Goal: Task Accomplishment & Management: Manage account settings

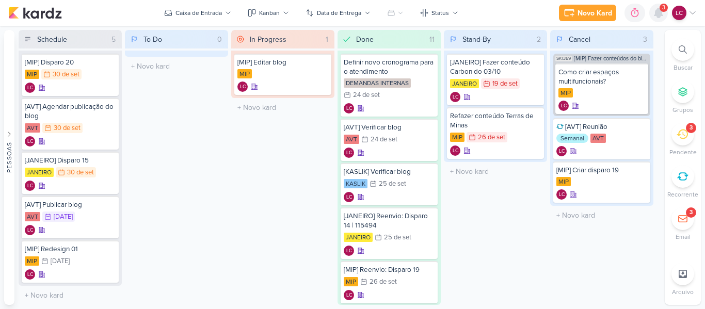
click at [653, 18] on icon at bounding box center [658, 13] width 12 height 12
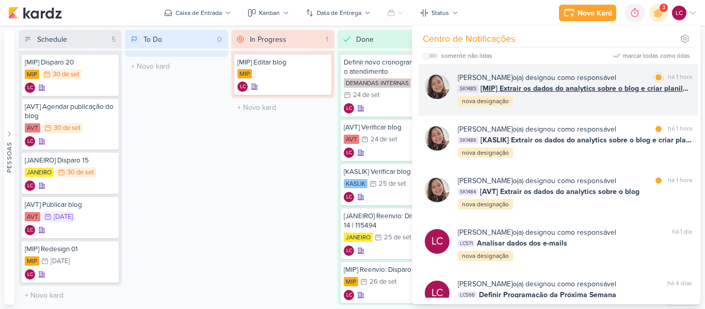
click at [560, 96] on div "[PERSON_NAME] o(a) designou como responsável marcar como lida há 1 hora SK1485 …" at bounding box center [575, 89] width 234 height 35
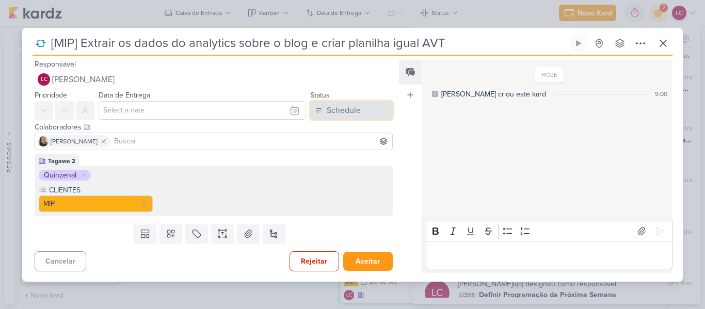
click at [336, 104] on div "Schedule" at bounding box center [344, 110] width 34 height 12
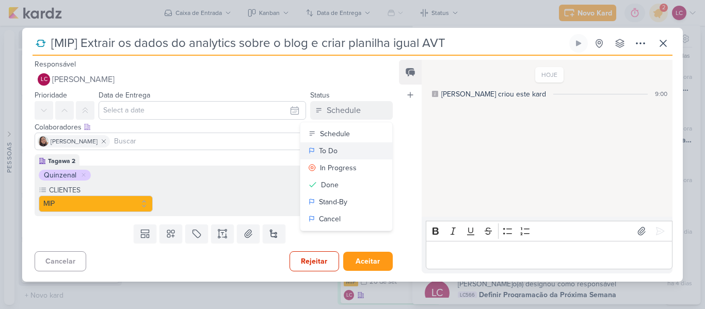
click at [338, 150] on button "To Do" at bounding box center [346, 150] width 92 height 17
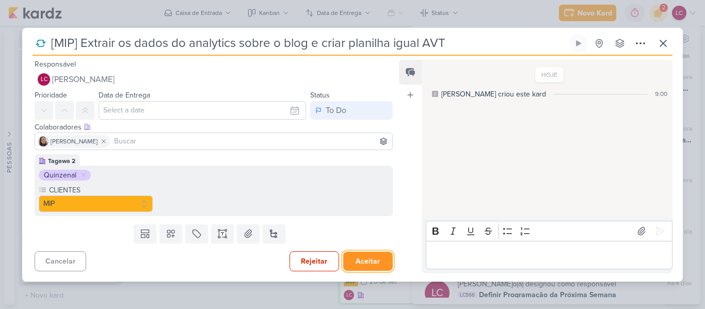
click at [357, 260] on button "Aceitar" at bounding box center [368, 261] width 50 height 19
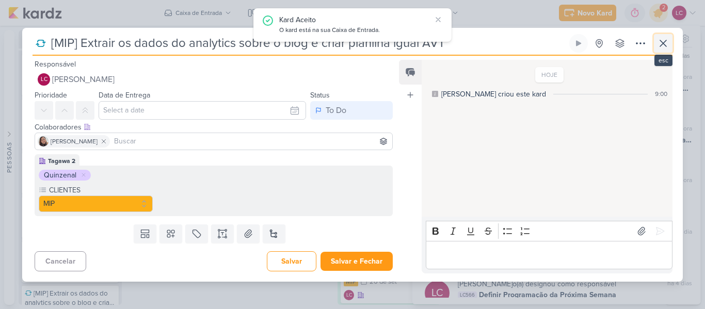
click at [656, 43] on button at bounding box center [663, 43] width 19 height 19
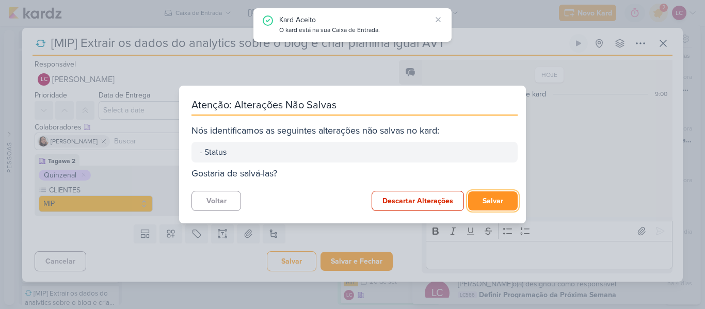
click at [485, 210] on button "Salvar" at bounding box center [493, 200] width 50 height 19
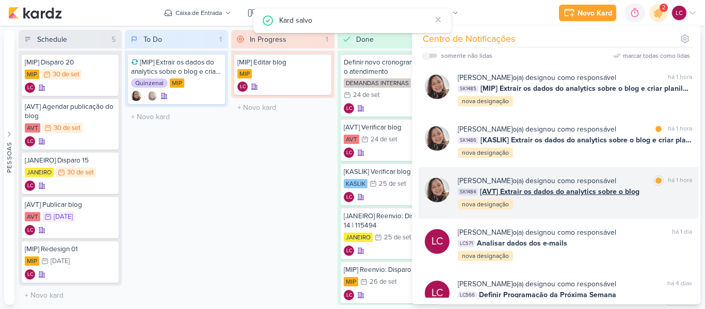
click at [514, 186] on span "[AVT] Extrair os dados do analytics sobre o blog" at bounding box center [559, 191] width 159 height 11
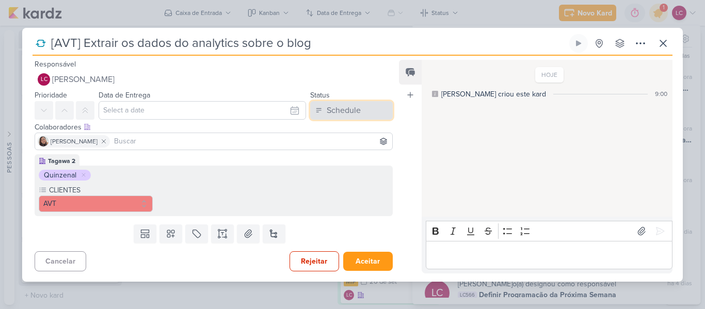
click at [327, 114] on div "Schedule" at bounding box center [344, 110] width 34 height 12
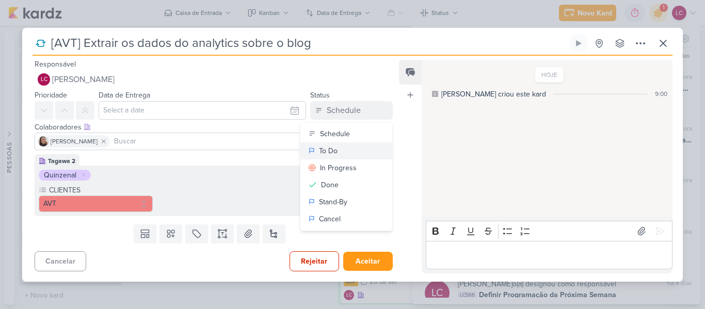
click at [329, 152] on div "To Do" at bounding box center [328, 150] width 19 height 11
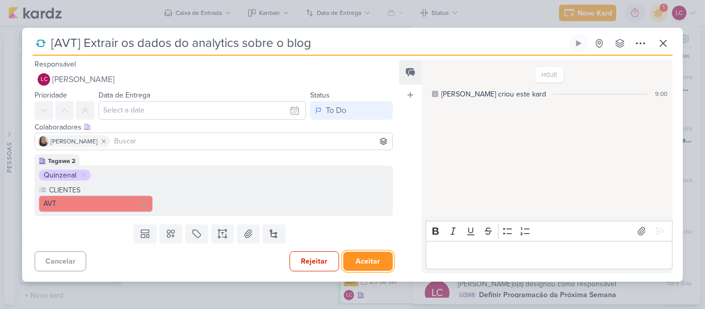
click at [360, 260] on button "Aceitar" at bounding box center [368, 261] width 50 height 19
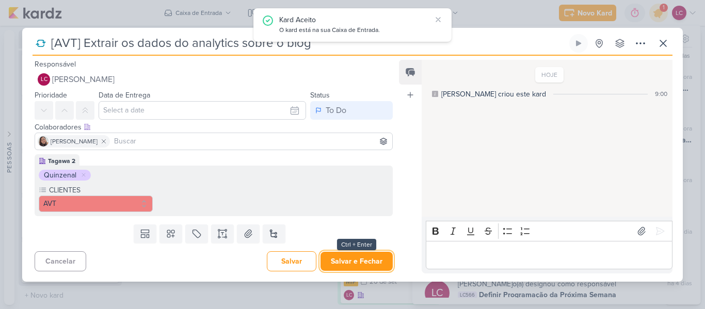
click at [360, 260] on button "Salvar e Fechar" at bounding box center [356, 261] width 72 height 19
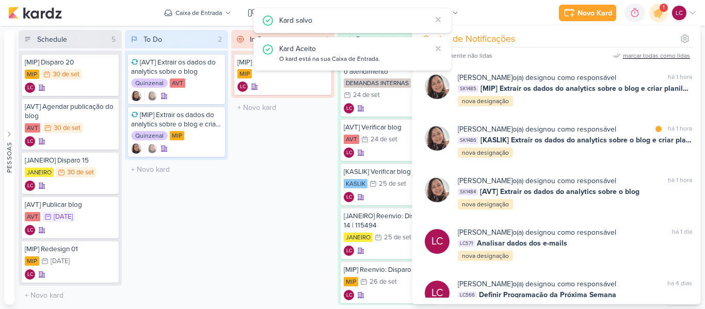
click at [653, 56] on div "marcar todas como lidas" at bounding box center [656, 55] width 67 height 9
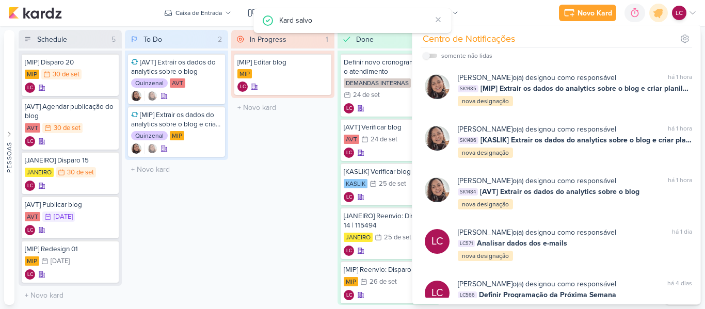
click at [431, 53] on div "somente não lidas" at bounding box center [458, 56] width 70 height 12
click at [432, 53] on div "somente não lidas" at bounding box center [458, 56] width 70 height 12
click at [426, 59] on input "checkbox" at bounding box center [426, 55] width 7 height 7
checkbox input "true"
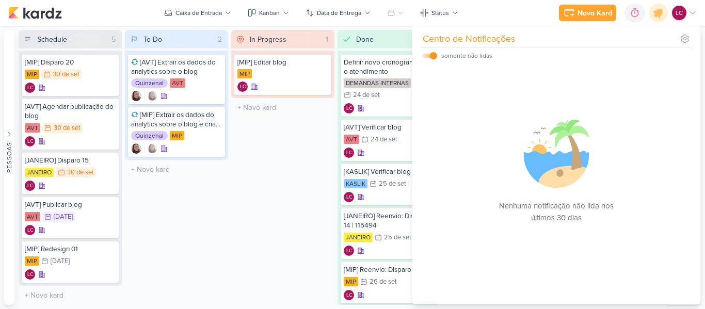
click at [261, 171] on div "In Progress 1 Mover Para Esquerda Mover Para Direita [GEOGRAPHIC_DATA] [MIP] Ed…" at bounding box center [282, 167] width 103 height 275
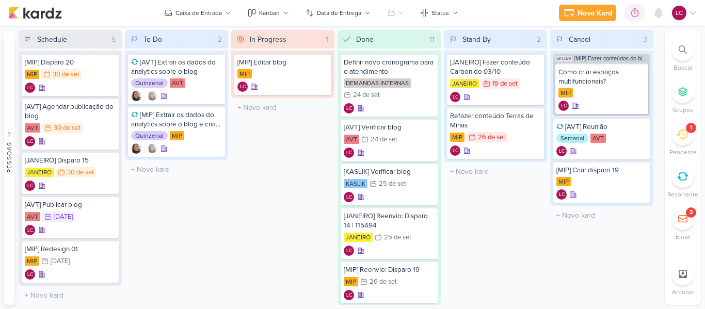
click at [678, 131] on icon at bounding box center [681, 133] width 11 height 11
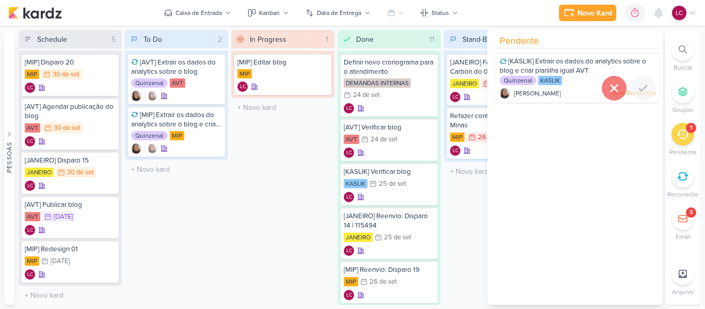
click at [608, 87] on icon at bounding box center [614, 88] width 12 height 12
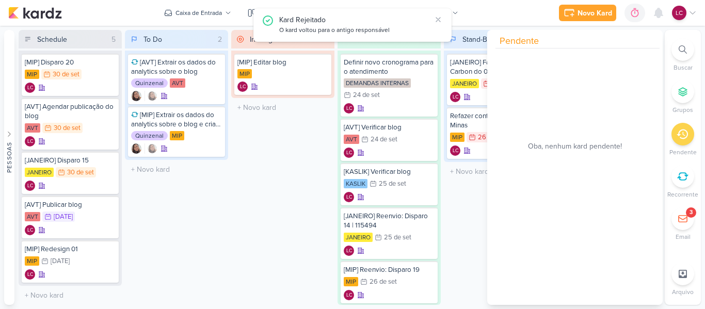
click at [262, 168] on div "In Progress 1 Mover Para Esquerda Mover Para Direita [GEOGRAPHIC_DATA] [MIP] Ed…" at bounding box center [282, 167] width 103 height 275
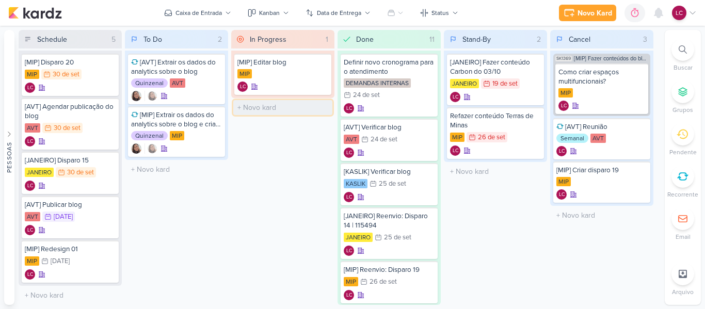
click at [252, 109] on input "text" at bounding box center [282, 107] width 99 height 15
type input "[JANEIRO] Subir disparo para [PERSON_NAME]"
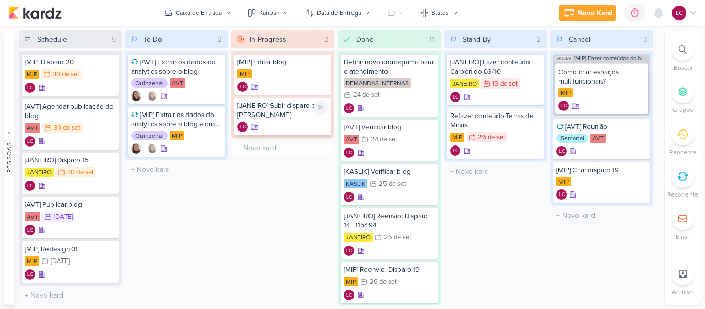
click at [302, 128] on div "LC" at bounding box center [282, 127] width 91 height 10
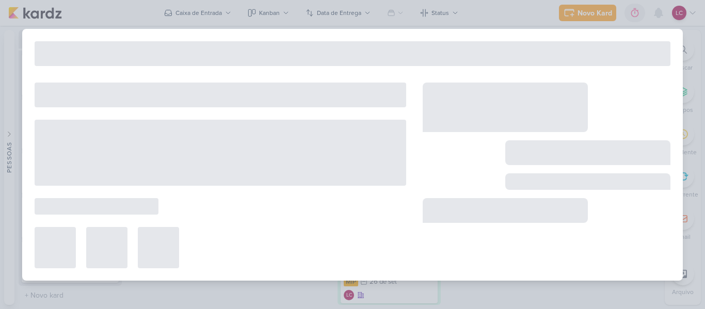
type input "[JANEIRO] Subir disparo para [PERSON_NAME]"
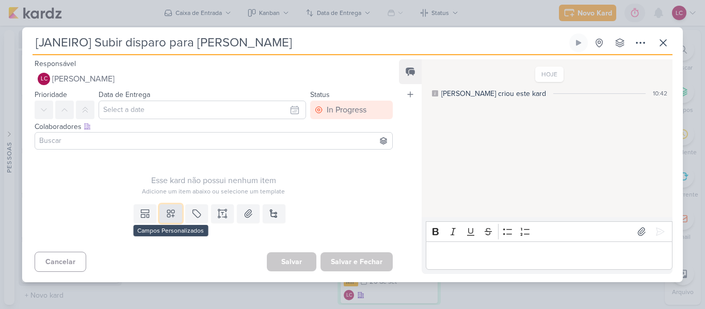
click at [169, 210] on icon at bounding box center [171, 213] width 10 height 10
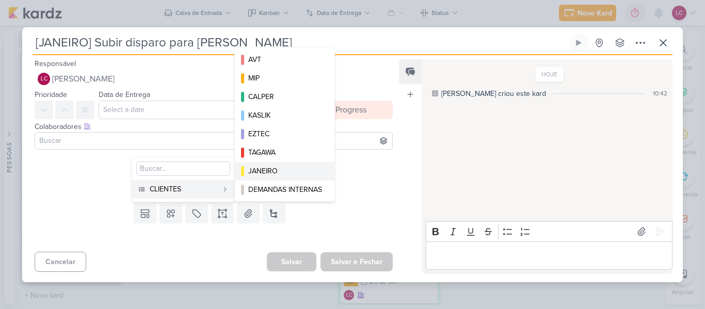
click at [282, 169] on div "JANEIRO" at bounding box center [285, 171] width 74 height 11
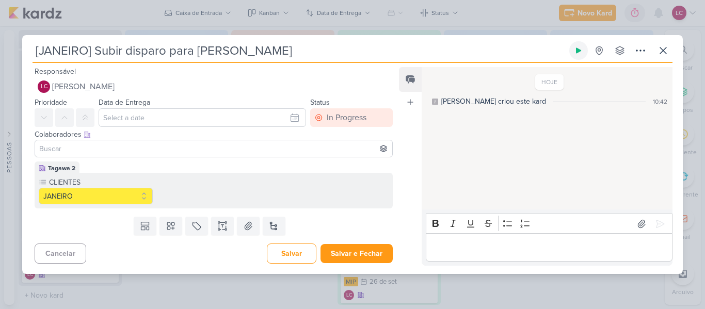
click at [577, 50] on icon at bounding box center [578, 51] width 5 height 6
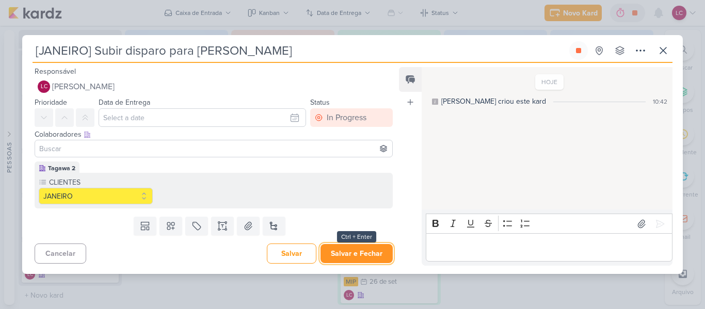
click at [341, 252] on button "Salvar e Fechar" at bounding box center [356, 253] width 72 height 19
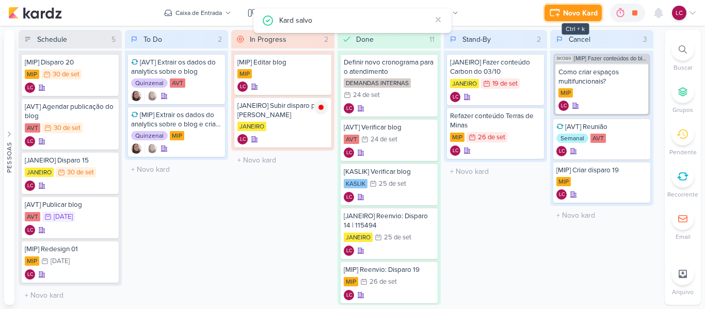
click at [579, 13] on div "Novo Kard" at bounding box center [580, 13] width 35 height 11
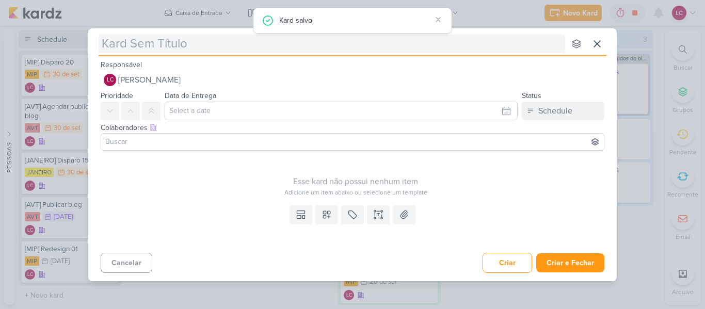
click at [197, 40] on input "text" at bounding box center [332, 44] width 466 height 19
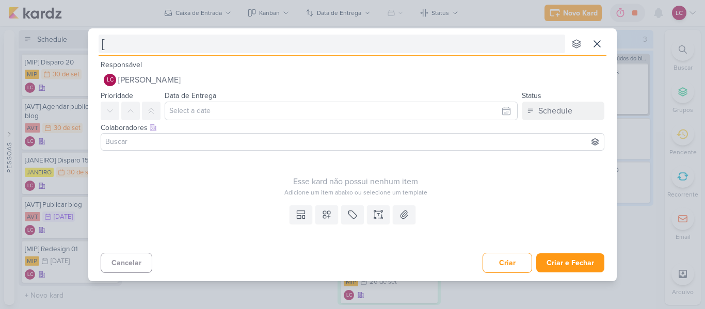
type input "[J"
type input "[JANEIRO"
type input "[JANEIRO] D"
type input "[JANEIRO] Disparo"
type input "[JANEIRO] Disparo 30"
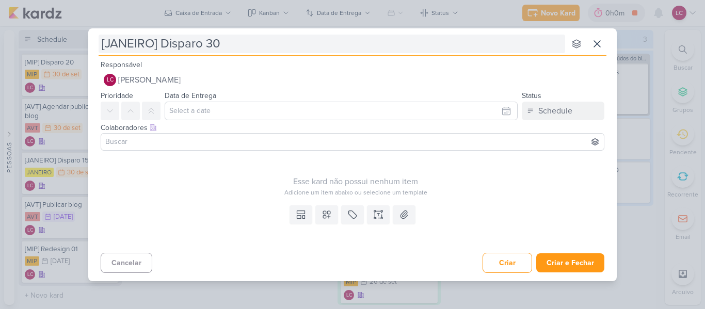
type input "[JANEIRO] Disparo 30/"
type input "[JANEIRO] Disparo 30/03"
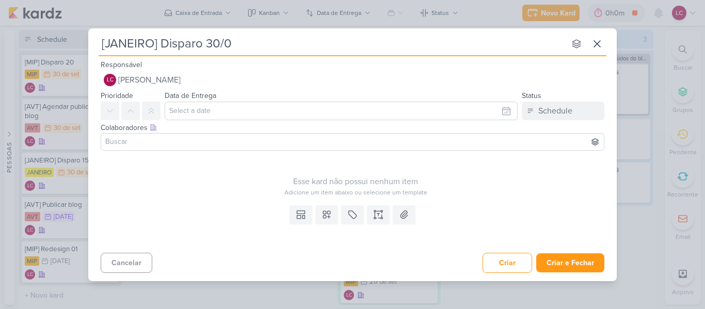
type input "[JANEIRO] Disparo 30/09"
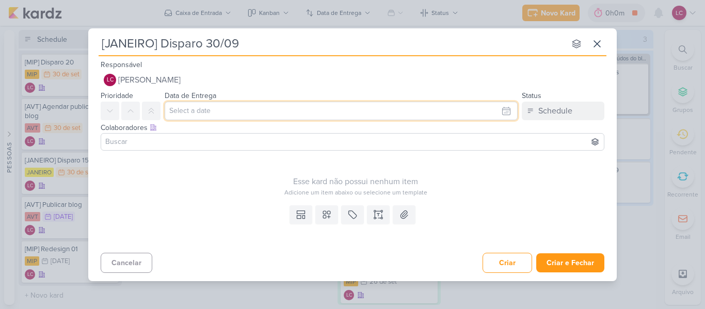
click at [208, 104] on input "text" at bounding box center [341, 111] width 353 height 19
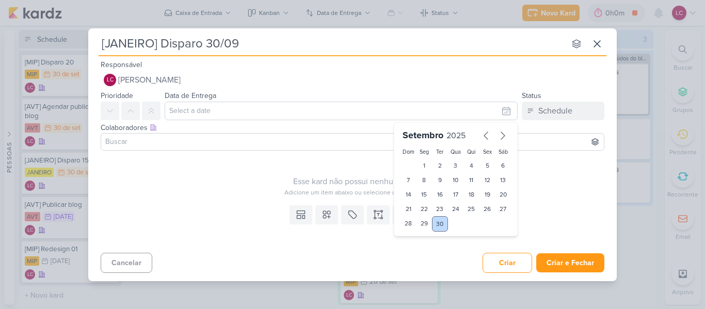
click at [446, 225] on div "30" at bounding box center [440, 223] width 16 height 15
type input "[DATE] 23:59"
click at [239, 182] on div "Esse kard não possui nenhum item" at bounding box center [356, 181] width 510 height 12
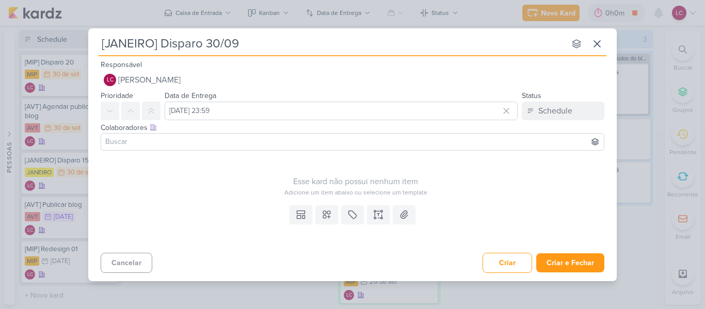
click at [298, 140] on input at bounding box center [352, 142] width 498 height 12
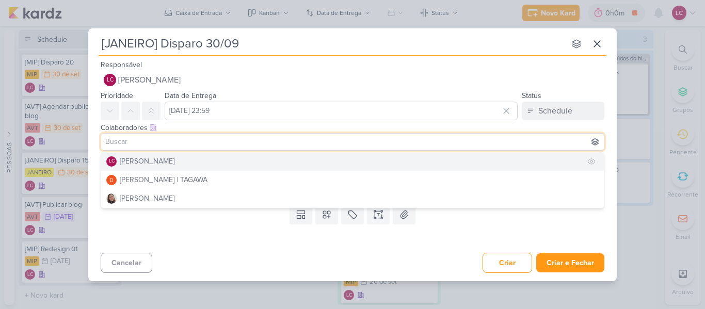
click at [265, 165] on button "LC Laís Costa" at bounding box center [352, 161] width 503 height 19
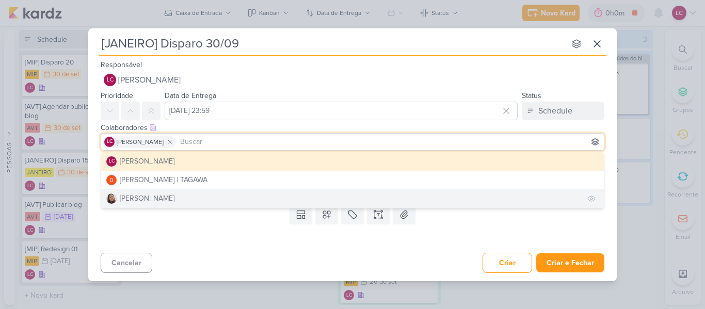
click at [227, 192] on button "[PERSON_NAME]" at bounding box center [352, 198] width 503 height 19
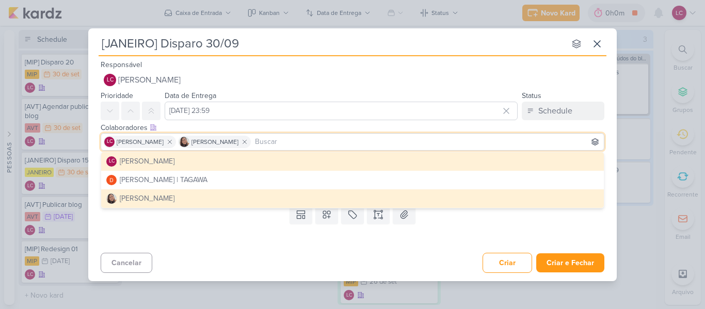
click at [189, 253] on div "Cancelar Criar Criar e Fechar Ctrl + Enter" at bounding box center [352, 262] width 528 height 26
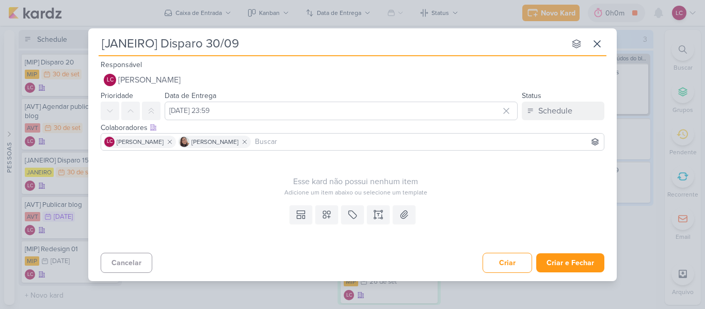
click at [183, 68] on div "Responsável LC Laís Costa Nenhum contato encontrado create new contact Novo Con…" at bounding box center [352, 73] width 528 height 31
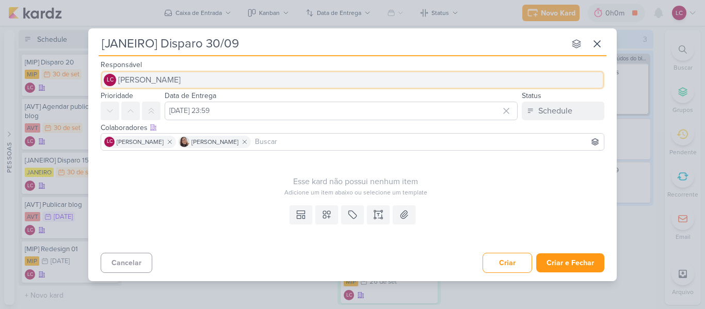
click at [177, 86] on button "LC Laís Costa" at bounding box center [353, 80] width 504 height 19
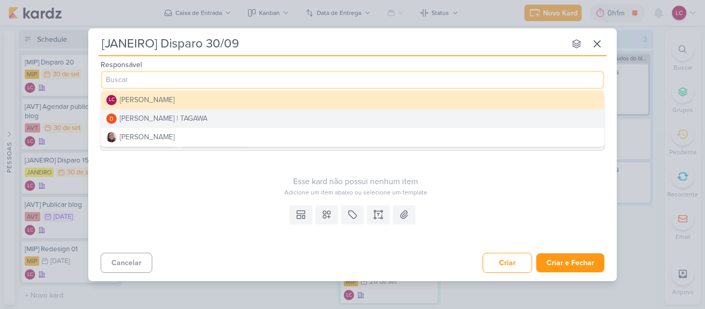
click at [195, 125] on button "[PERSON_NAME] | TAGAWA" at bounding box center [352, 118] width 503 height 19
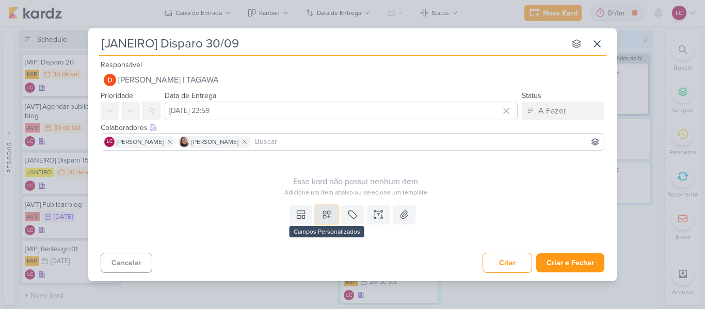
click at [325, 213] on icon at bounding box center [326, 214] width 10 height 10
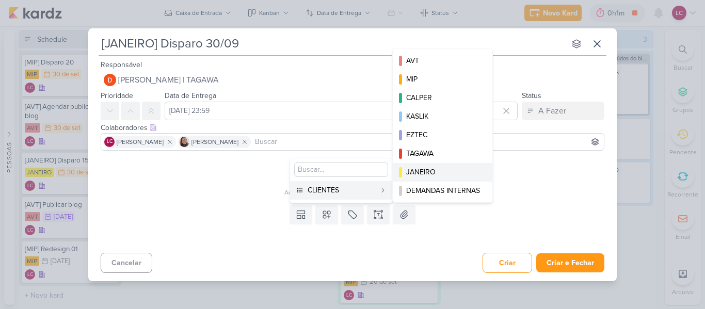
click at [433, 169] on div "JANEIRO" at bounding box center [443, 172] width 74 height 11
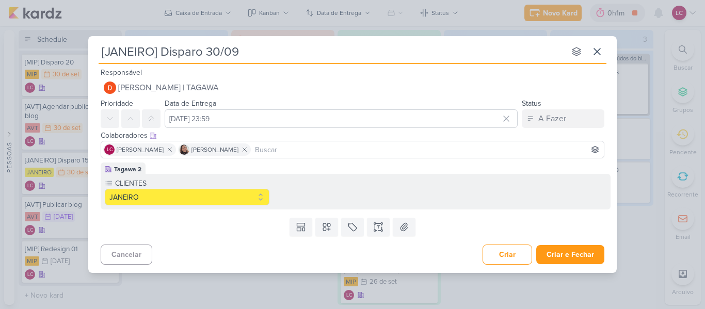
click at [385, 214] on div "Templates Campos Personalizados CLIENTES AVT MIP CALPER KASLIK" at bounding box center [352, 227] width 528 height 27
drag, startPoint x: 382, startPoint y: 220, endPoint x: 380, endPoint y: 225, distance: 6.2
click at [380, 225] on button at bounding box center [378, 227] width 23 height 19
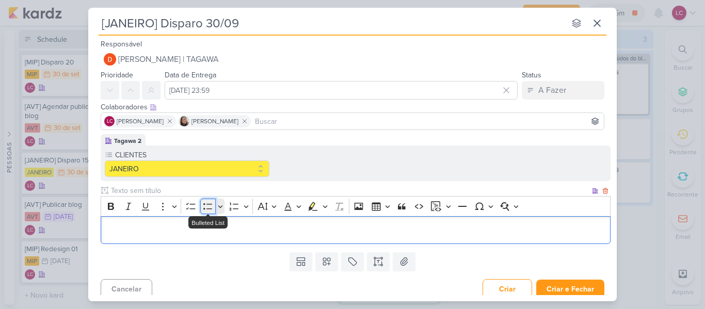
click at [205, 206] on icon "Editor toolbar" at bounding box center [208, 206] width 10 height 10
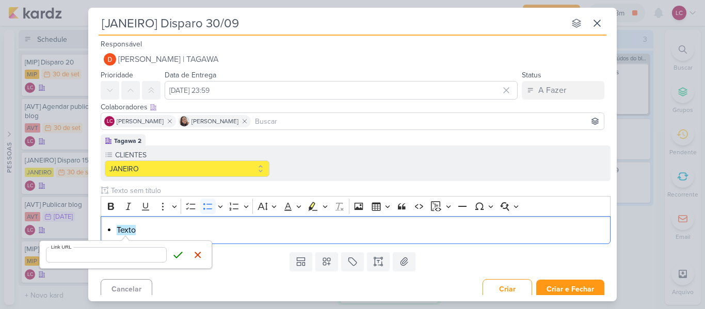
type input "[URL][DOMAIN_NAME]"
click button "Save" at bounding box center [177, 254] width 15 height 15
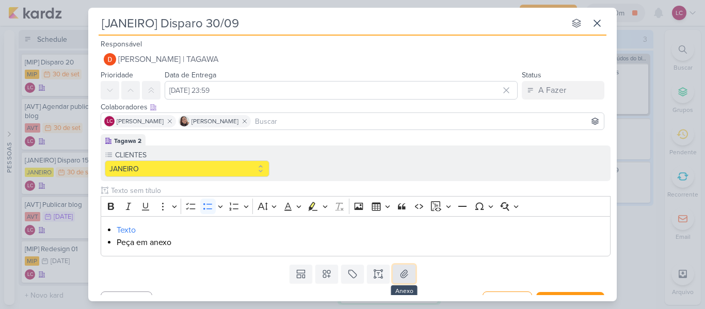
click at [400, 274] on icon at bounding box center [404, 274] width 10 height 10
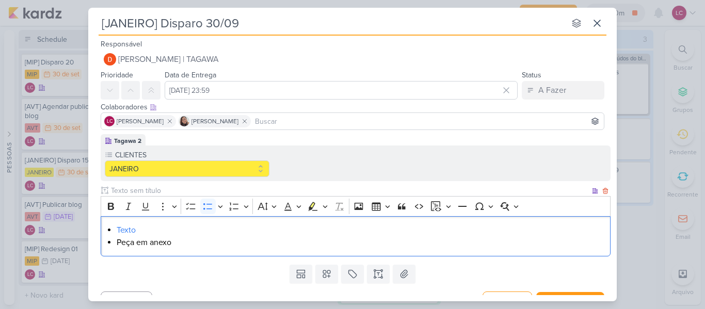
click at [142, 231] on li "Texto" at bounding box center [361, 230] width 489 height 12
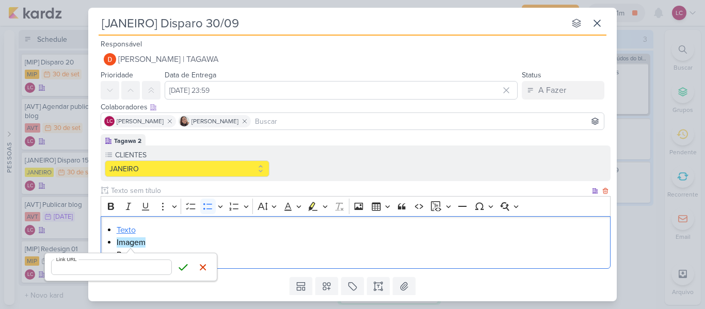
type input "[URL][DOMAIN_NAME]"
click button "Save" at bounding box center [182, 267] width 15 height 15
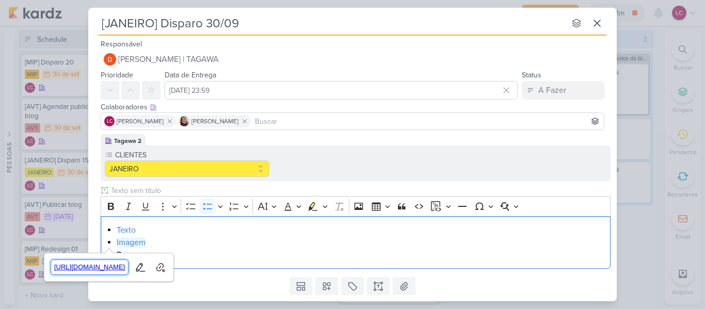
drag, startPoint x: 82, startPoint y: 267, endPoint x: 379, endPoint y: 50, distance: 368.1
click at [82, 267] on span "[URL][DOMAIN_NAME]" at bounding box center [89, 267] width 77 height 12
click at [209, 232] on li "Texto" at bounding box center [361, 230] width 489 height 12
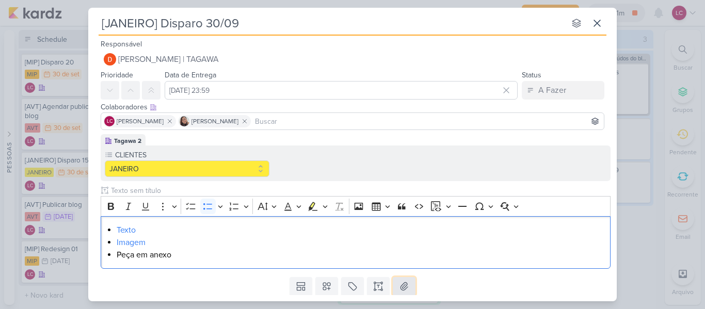
click at [401, 278] on button at bounding box center [404, 286] width 23 height 19
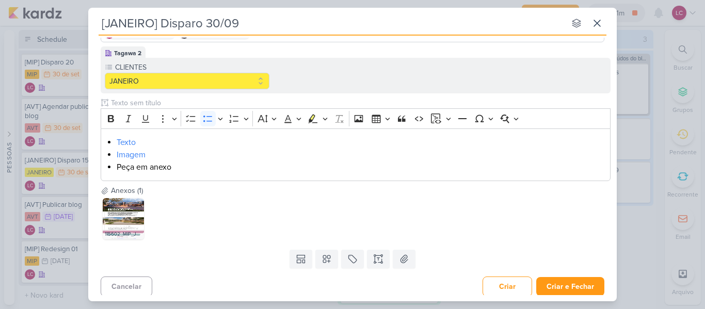
scroll to position [91, 0]
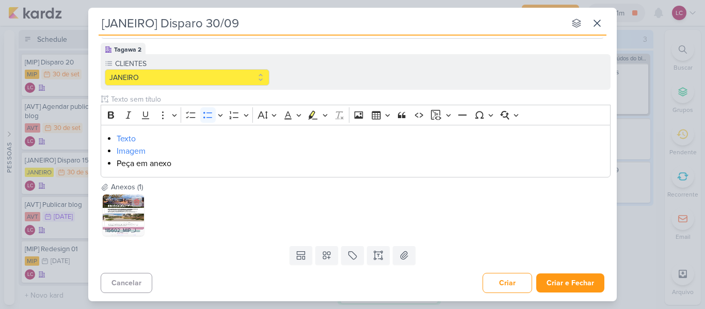
click at [109, 204] on img at bounding box center [123, 215] width 41 height 41
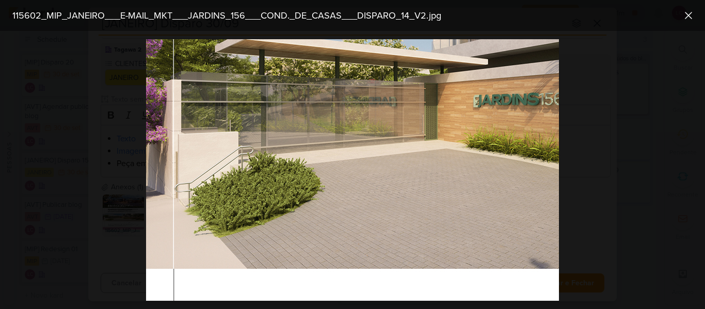
scroll to position [1341, 0]
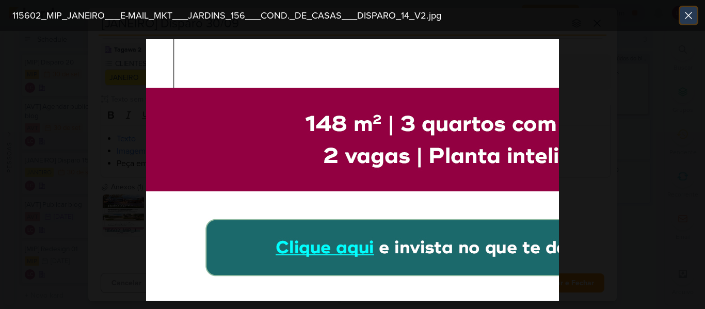
click at [690, 12] on icon at bounding box center [688, 15] width 12 height 12
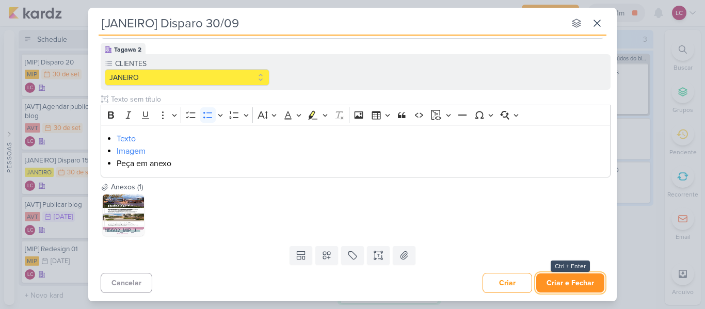
click at [541, 281] on button "Criar e Fechar" at bounding box center [570, 282] width 68 height 19
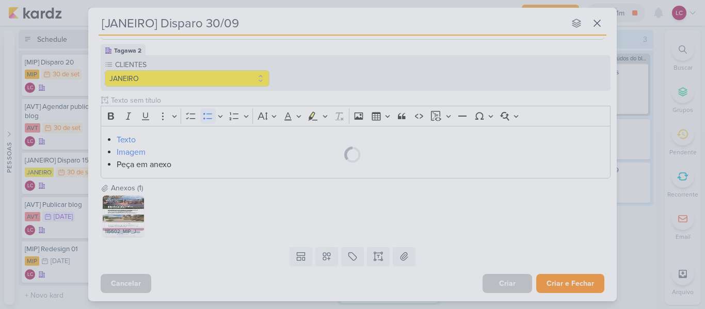
scroll to position [90, 0]
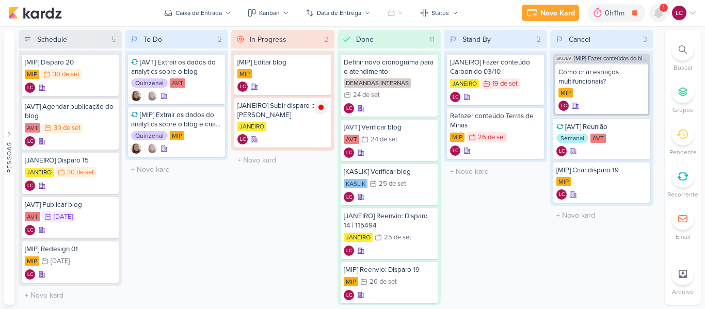
click at [658, 14] on icon at bounding box center [658, 12] width 8 height 9
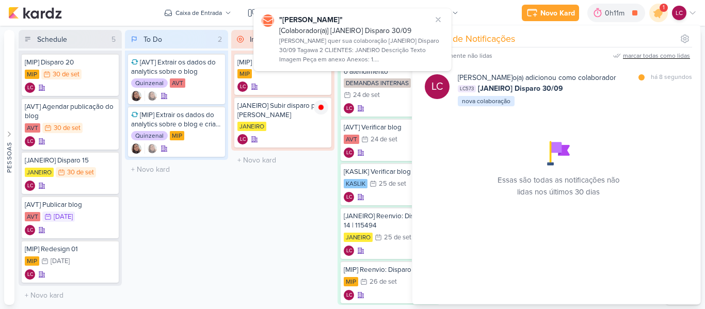
click at [629, 57] on div "marcar todas como lidas" at bounding box center [656, 55] width 67 height 9
click at [326, 106] on div at bounding box center [321, 107] width 14 height 14
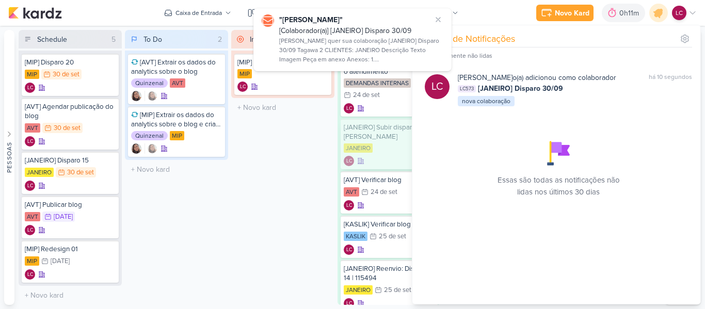
click at [362, 124] on div "[JANEIRO] Subir disparo para [PERSON_NAME]" at bounding box center [389, 132] width 91 height 19
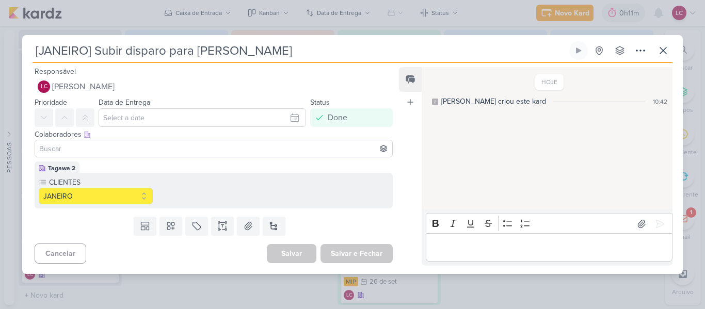
click at [3, 50] on div "[JANEIRO] Subir disparo para [PERSON_NAME] Criado por mim" at bounding box center [352, 154] width 705 height 309
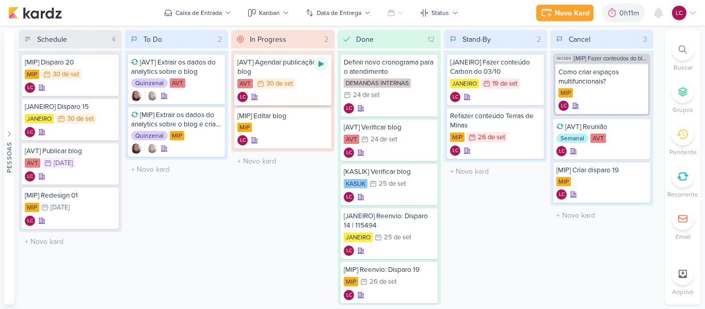
click at [319, 64] on icon at bounding box center [320, 64] width 5 height 6
click at [320, 61] on icon at bounding box center [320, 63] width 5 height 5
click at [692, 17] on icon at bounding box center [692, 13] width 8 height 8
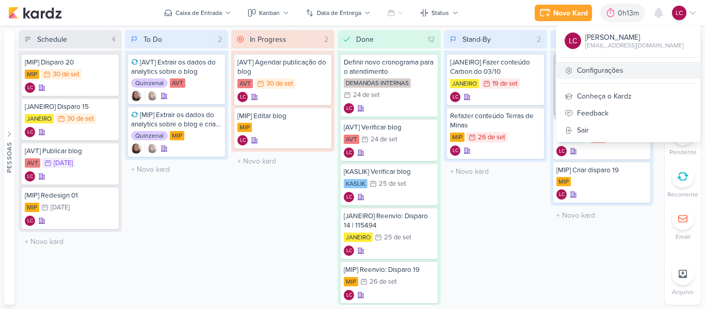
click at [598, 69] on link "Configurações" at bounding box center [628, 70] width 144 height 17
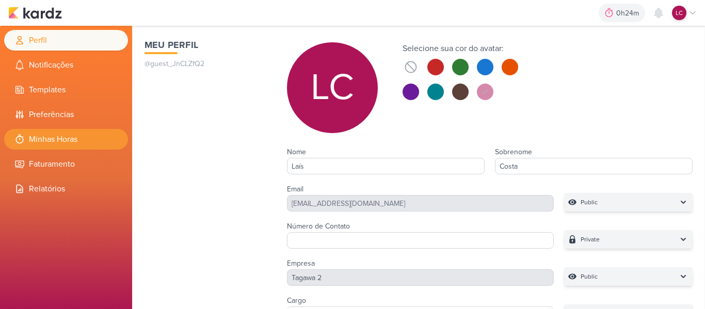
click at [66, 134] on li "Minhas Horas" at bounding box center [66, 139] width 124 height 21
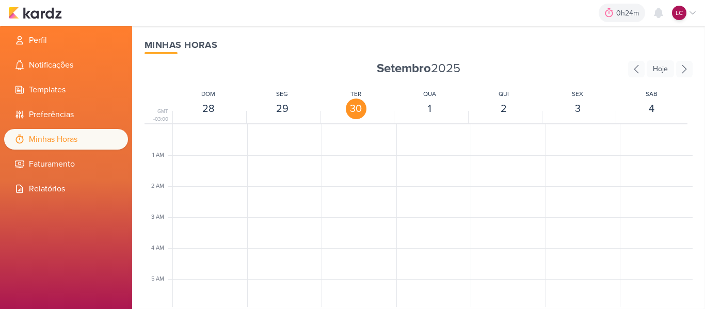
scroll to position [244, 0]
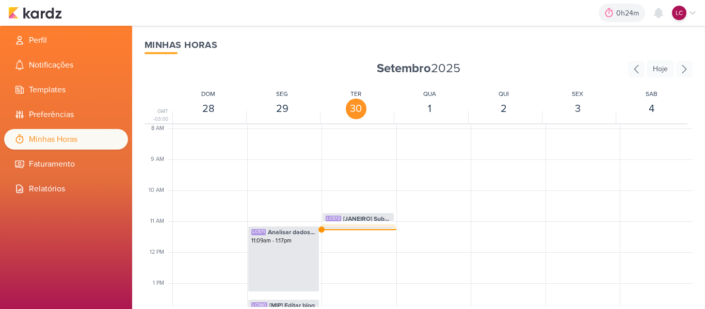
click at [339, 229] on div "LC568 [AVT] Agendar publicação do blog" at bounding box center [358, 232] width 65 height 9
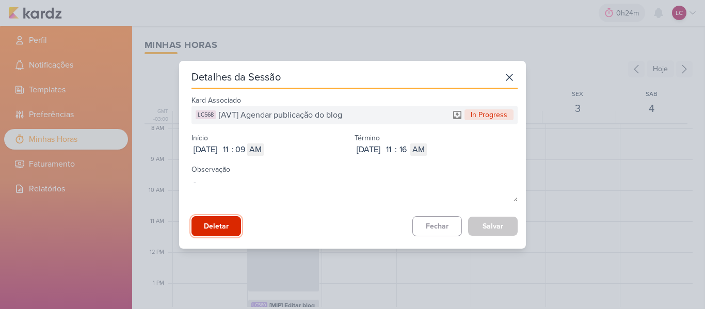
click at [220, 219] on button "Deletar" at bounding box center [216, 226] width 50 height 20
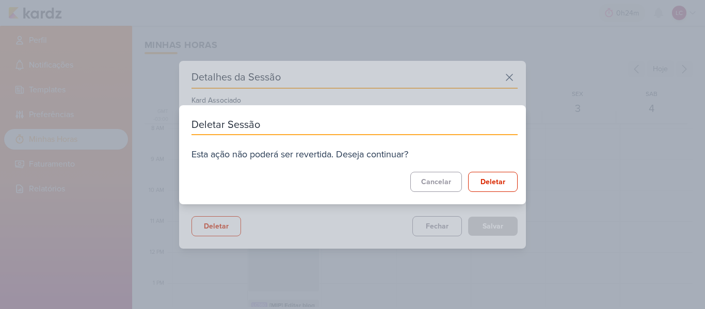
click at [482, 195] on div "Deletar Sessão Esta ação não poderá ser revertida. Deseja continuar? Cancelar D…" at bounding box center [352, 154] width 347 height 99
click at [477, 190] on button "Deletar" at bounding box center [493, 182] width 50 height 20
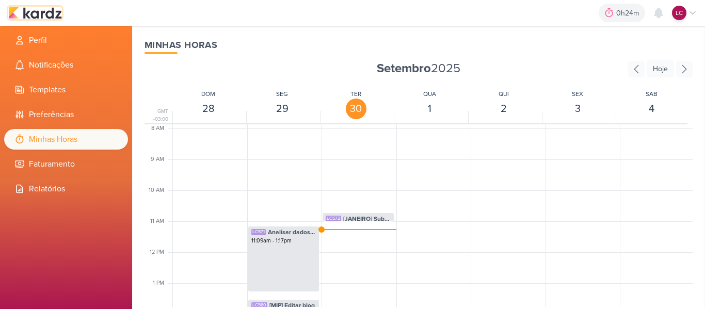
click at [53, 8] on img at bounding box center [35, 13] width 54 height 12
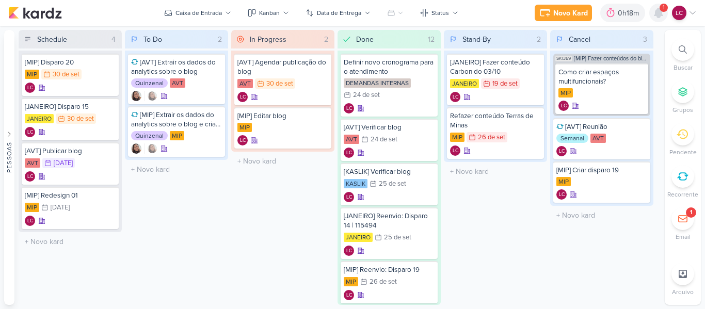
click at [659, 14] on icon at bounding box center [658, 12] width 8 height 9
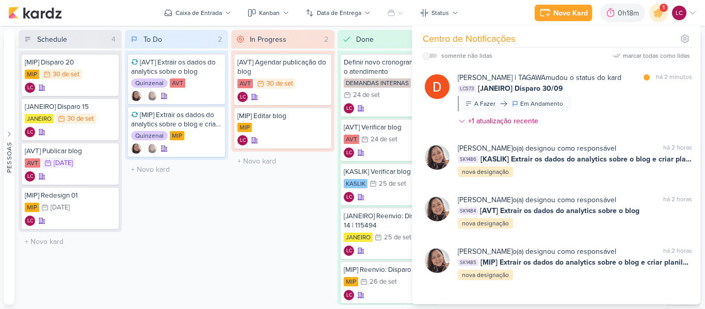
click at [218, 215] on div "To Do 2 Mover Para Esquerda Mover Para Direita [GEOGRAPHIC_DATA] [AVT] Extrair …" at bounding box center [176, 167] width 103 height 275
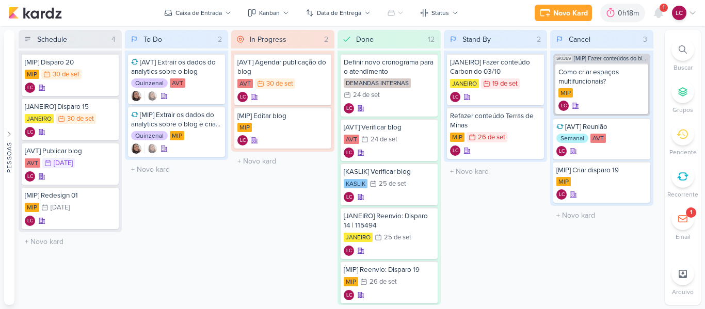
click at [664, 11] on span "1" at bounding box center [663, 8] width 2 height 8
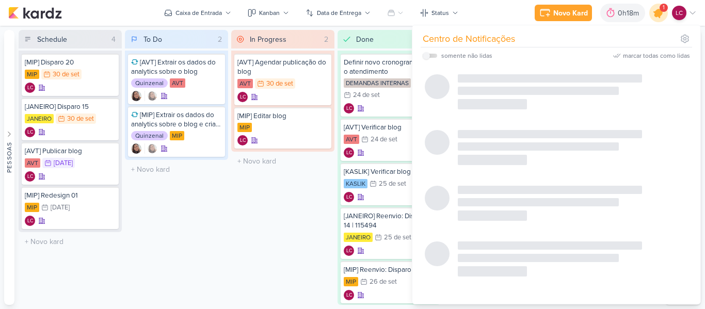
click at [660, 11] on icon at bounding box center [658, 13] width 12 height 12
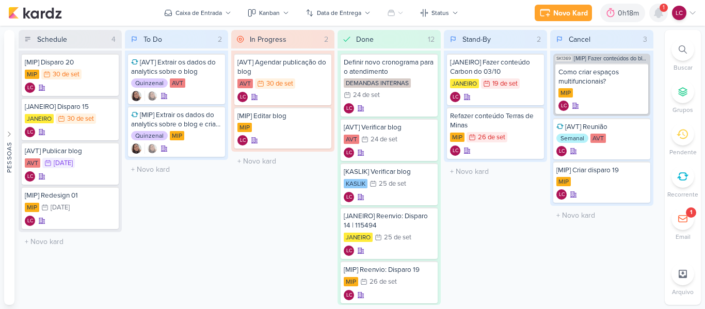
click at [660, 11] on icon at bounding box center [658, 12] width 8 height 9
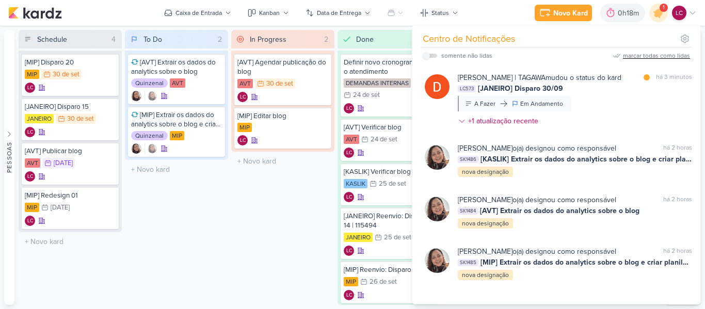
click at [648, 56] on div "marcar todas como lidas" at bounding box center [656, 55] width 67 height 9
click at [320, 219] on div "In Progress 2 Mover Para Esquerda Mover Para Direita [GEOGRAPHIC_DATA] [AVT] Ag…" at bounding box center [282, 167] width 103 height 275
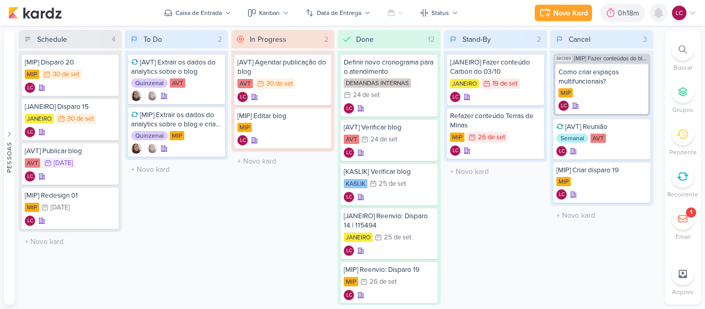
click at [656, 9] on icon at bounding box center [658, 13] width 12 height 12
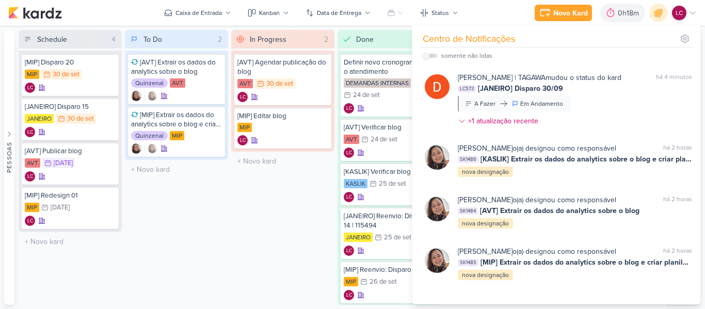
click at [432, 53] on div "somente não lidas" at bounding box center [458, 56] width 70 height 12
click at [426, 55] on input "checkbox" at bounding box center [426, 55] width 7 height 7
checkbox input "true"
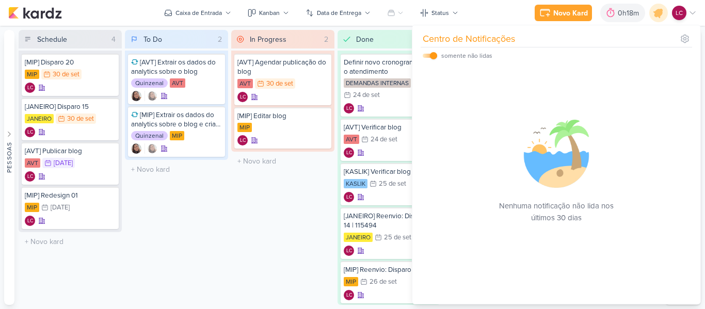
click at [198, 241] on div "To Do 2 Mover Para Esquerda Mover Para Direita Deletar [AVT] Extrair os dados d…" at bounding box center [176, 167] width 103 height 275
